Goal: Use online tool/utility

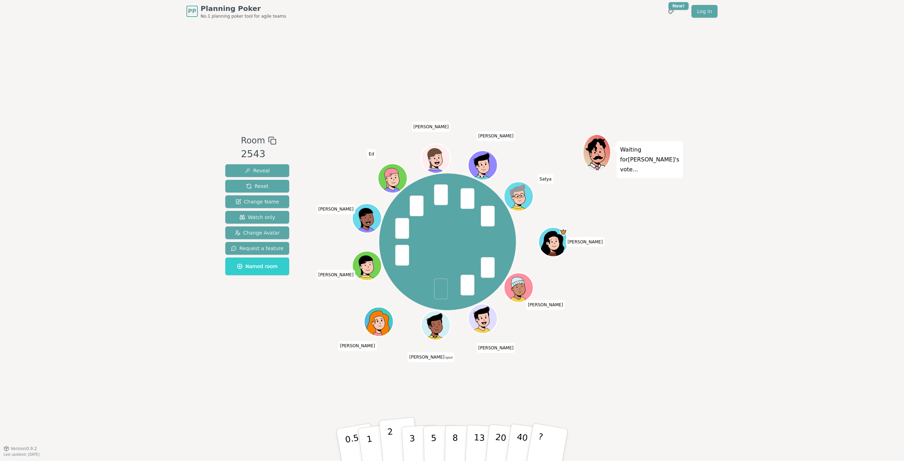
click at [385, 441] on button "2" at bounding box center [399, 445] width 40 height 56
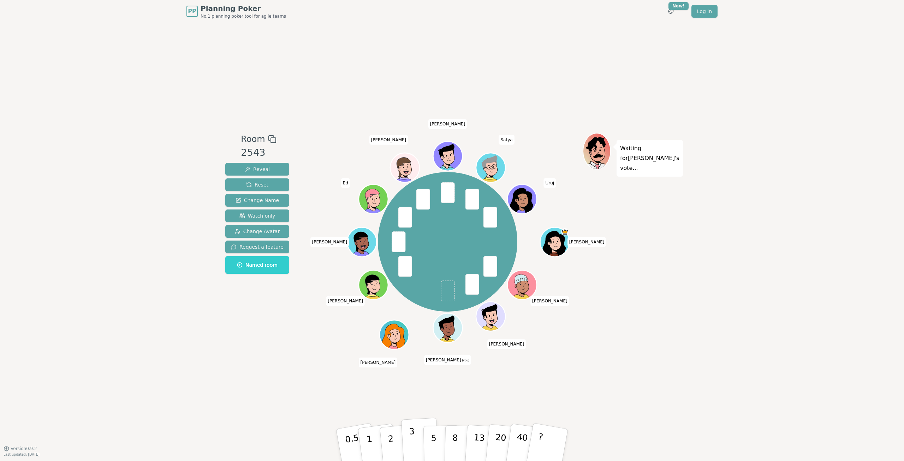
click at [412, 450] on p "3" at bounding box center [413, 445] width 8 height 38
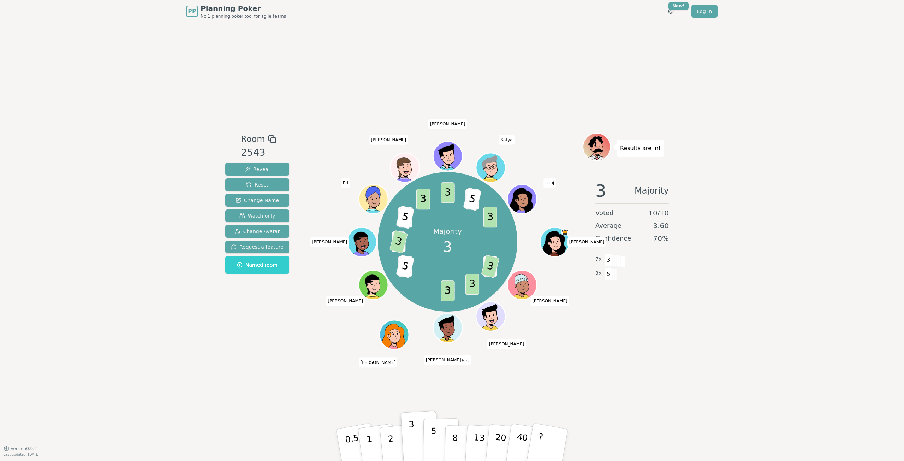
click at [431, 448] on p "5" at bounding box center [434, 445] width 6 height 38
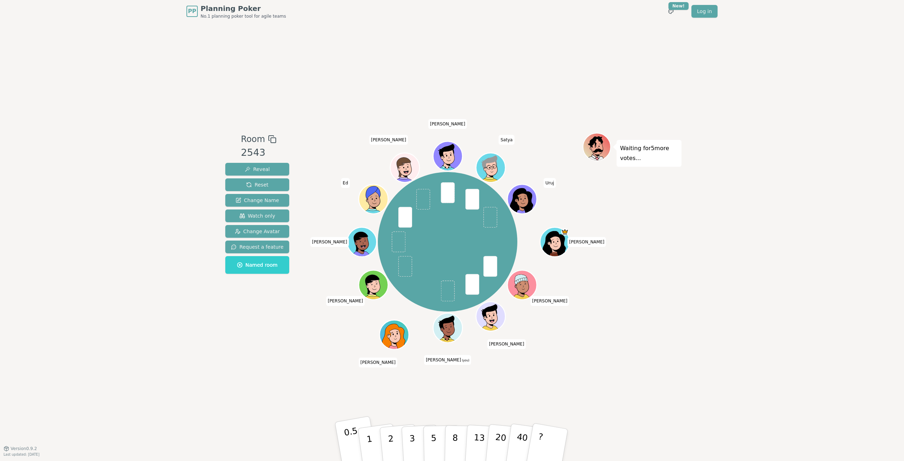
click at [354, 440] on p "0.5" at bounding box center [353, 446] width 20 height 40
click at [434, 442] on p "5" at bounding box center [434, 445] width 6 height 38
click at [697, 364] on div "PP Planning Poker No.1 planning poker tool for agile teams Toggle theme New! Lo…" at bounding box center [452, 230] width 904 height 461
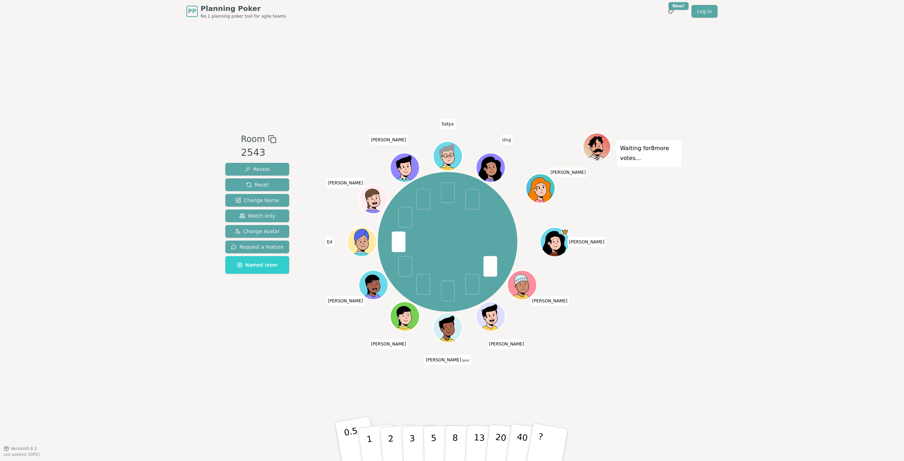
click at [355, 446] on p "0.5" at bounding box center [353, 446] width 20 height 40
click at [689, 296] on div "PP Planning Poker No.1 planning poker tool for agile teams Toggle theme New! Lo…" at bounding box center [452, 230] width 904 height 461
click at [369, 443] on p "1" at bounding box center [370, 446] width 11 height 38
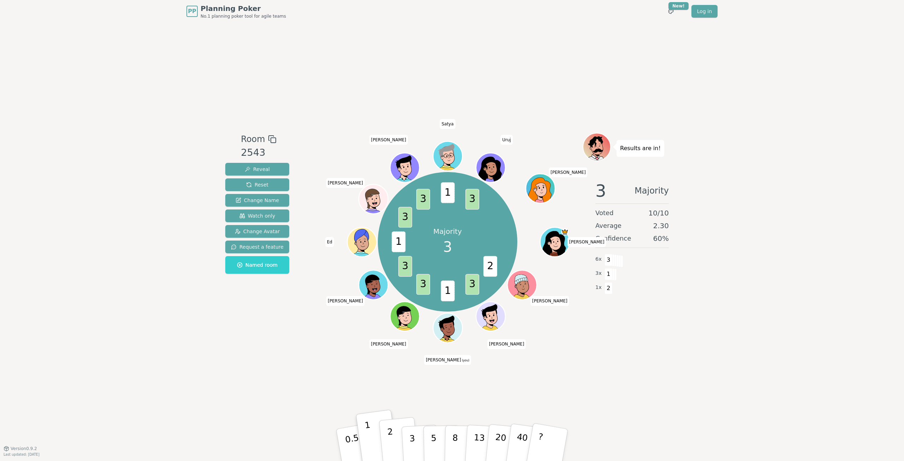
click at [394, 442] on button "2" at bounding box center [399, 445] width 40 height 56
click at [789, 119] on div "PP Planning Poker No.1 planning poker tool for agile teams Toggle theme New! Lo…" at bounding box center [452, 230] width 904 height 461
